Goal: Book appointment/travel/reservation

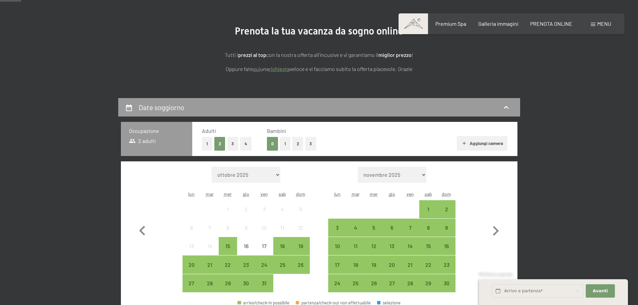
scroll to position [100, 0]
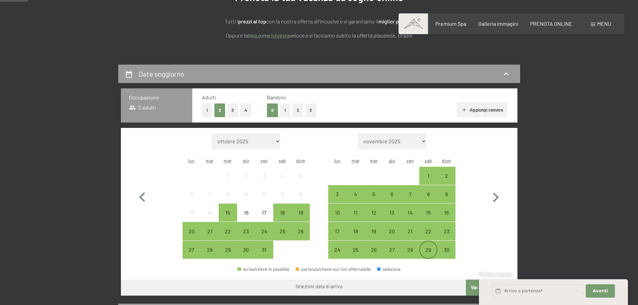
click at [427, 252] on div "29" at bounding box center [428, 255] width 17 height 17
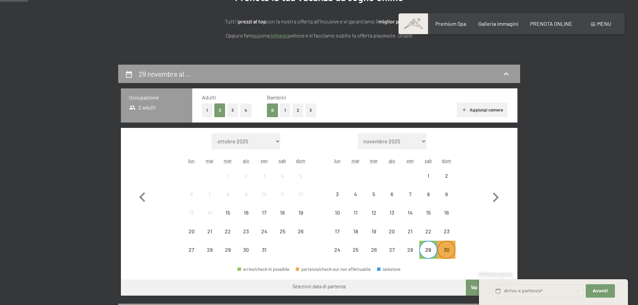
click at [444, 251] on div "30" at bounding box center [446, 255] width 17 height 17
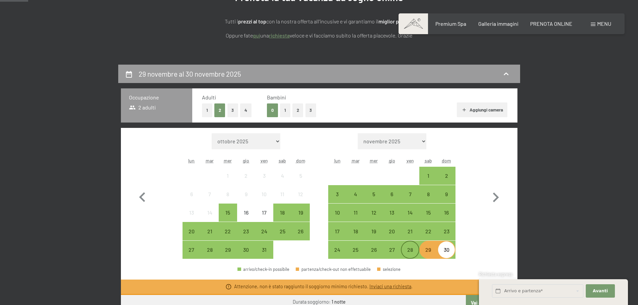
click at [415, 253] on div "28" at bounding box center [409, 255] width 17 height 17
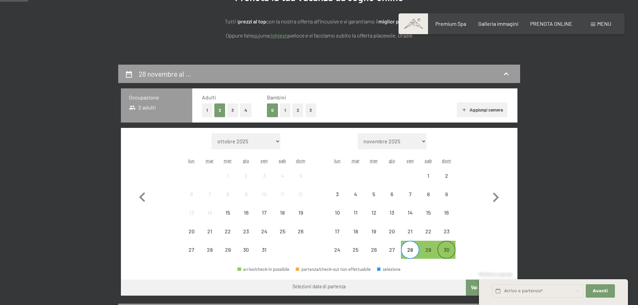
click at [450, 252] on div "30" at bounding box center [446, 255] width 17 height 17
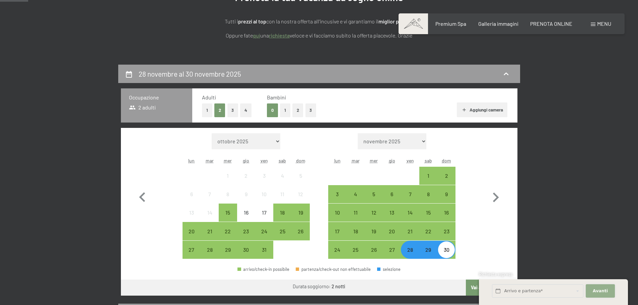
click at [604, 291] on span "Avanti" at bounding box center [599, 291] width 15 height 6
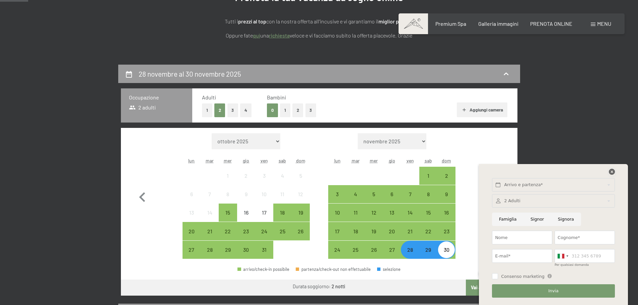
click at [613, 169] on icon at bounding box center [611, 172] width 6 height 6
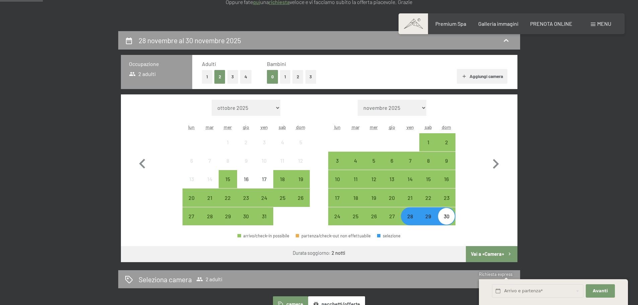
click at [489, 250] on button "Vai a «Camera»" at bounding box center [491, 254] width 51 height 16
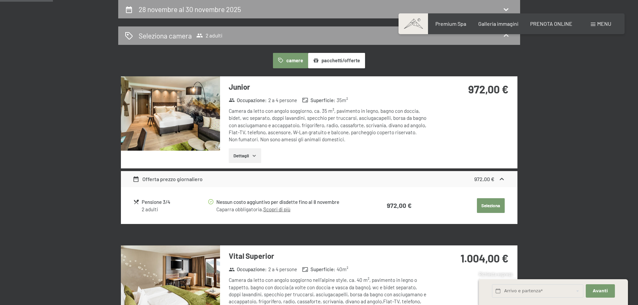
click at [185, 124] on img at bounding box center [170, 113] width 99 height 74
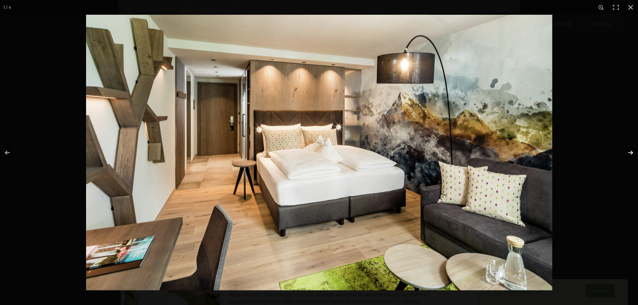
click at [627, 153] on button "button" at bounding box center [625, 152] width 23 height 33
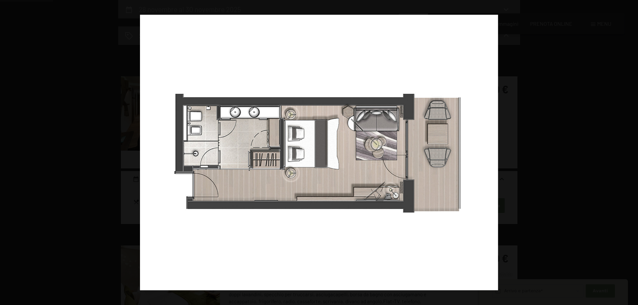
click at [627, 153] on button "button" at bounding box center [625, 152] width 23 height 33
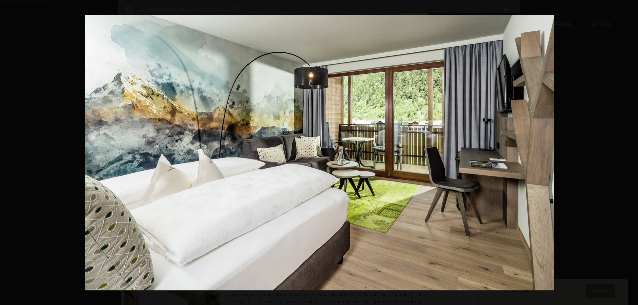
click at [627, 153] on button "button" at bounding box center [625, 152] width 23 height 33
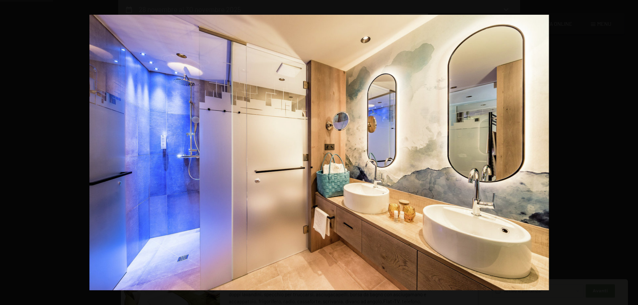
click at [627, 153] on button "button" at bounding box center [625, 152] width 23 height 33
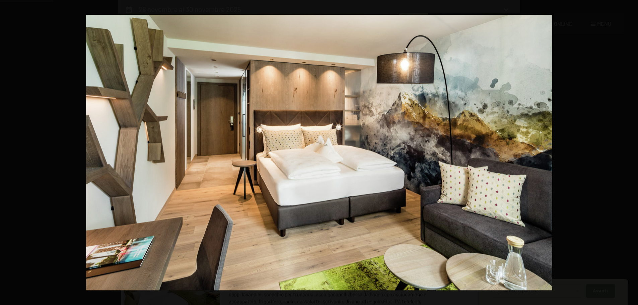
click at [627, 153] on button "button" at bounding box center [625, 152] width 23 height 33
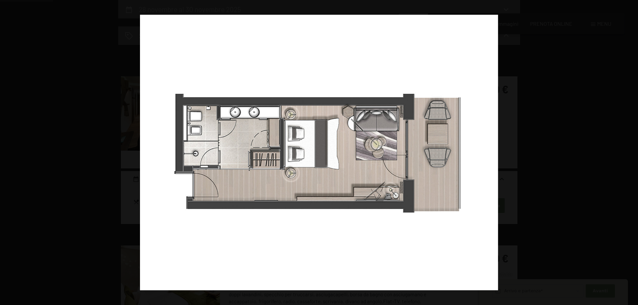
click at [627, 153] on button "button" at bounding box center [625, 152] width 23 height 33
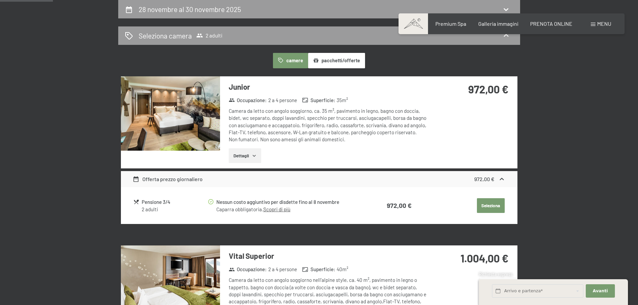
click at [0, 0] on button "button" at bounding box center [0, 0] width 0 height 0
click at [246, 153] on button "Dettagli" at bounding box center [245, 155] width 32 height 15
